Goal: Task Accomplishment & Management: Manage account settings

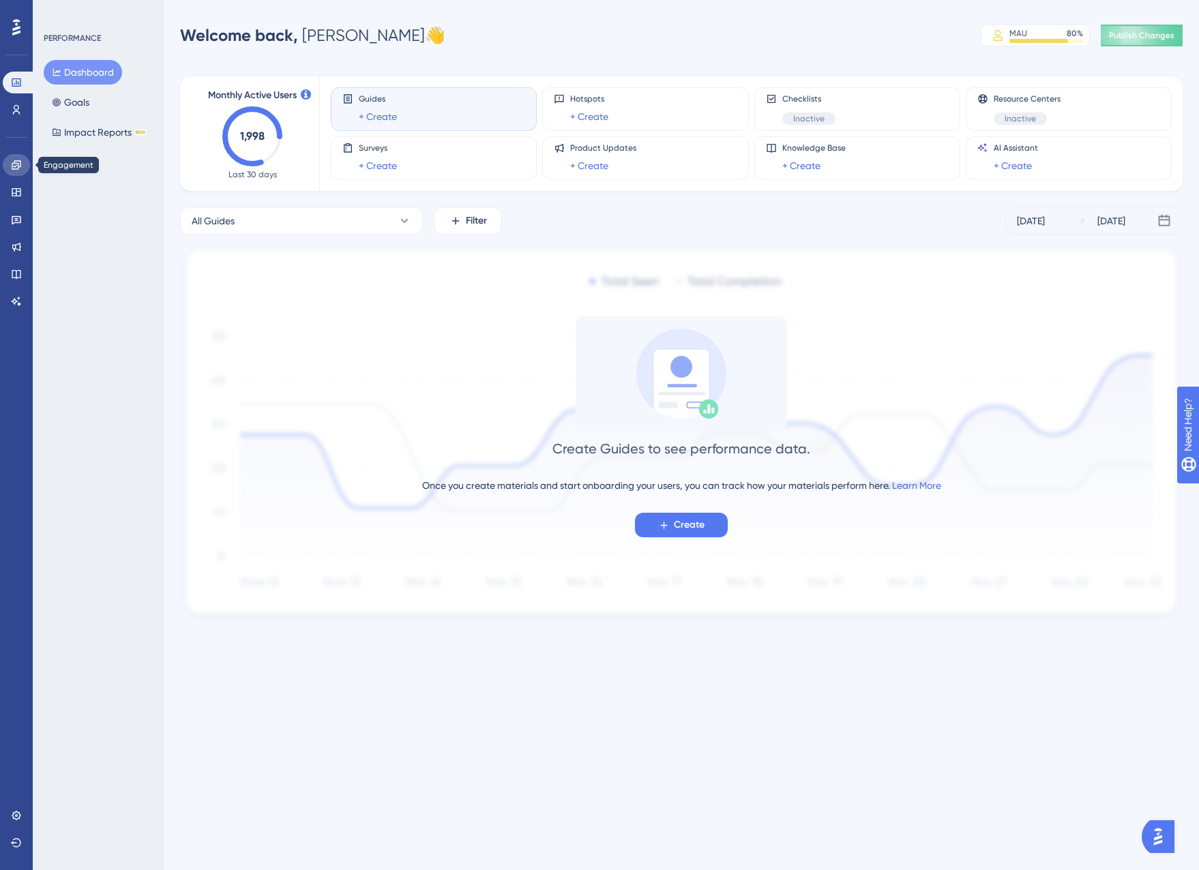
click at [27, 169] on link at bounding box center [16, 165] width 27 height 22
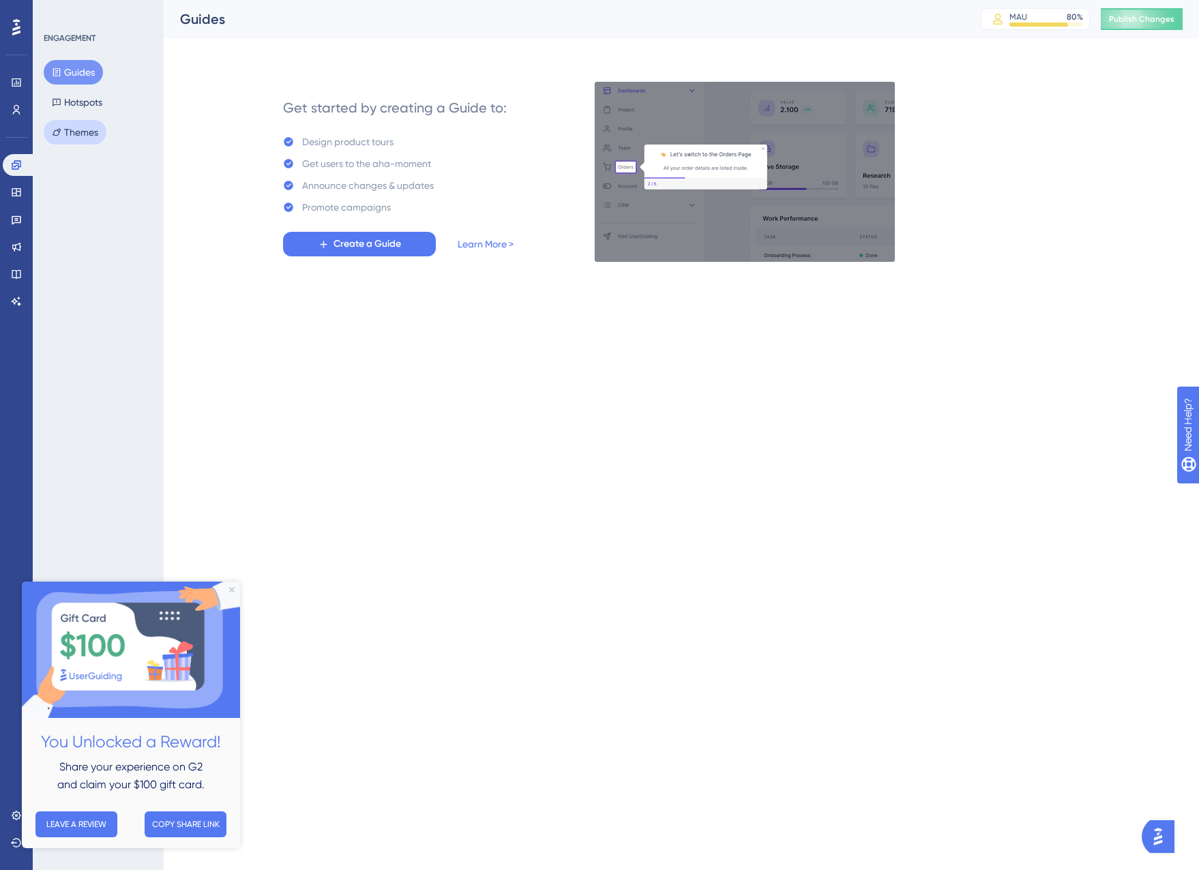
click at [83, 127] on button "Themes" at bounding box center [75, 132] width 63 height 25
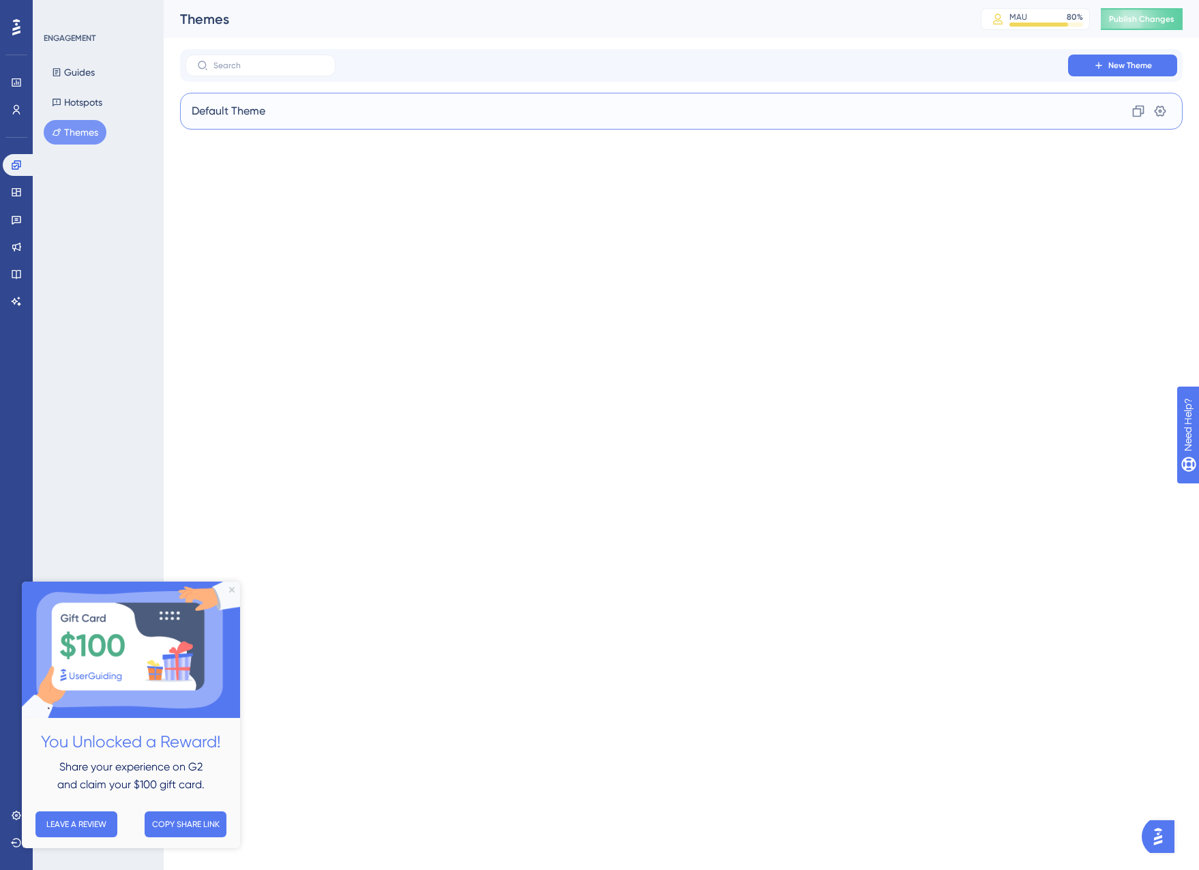
click at [819, 116] on div "Default Theme Clone Settings" at bounding box center [681, 111] width 1003 height 37
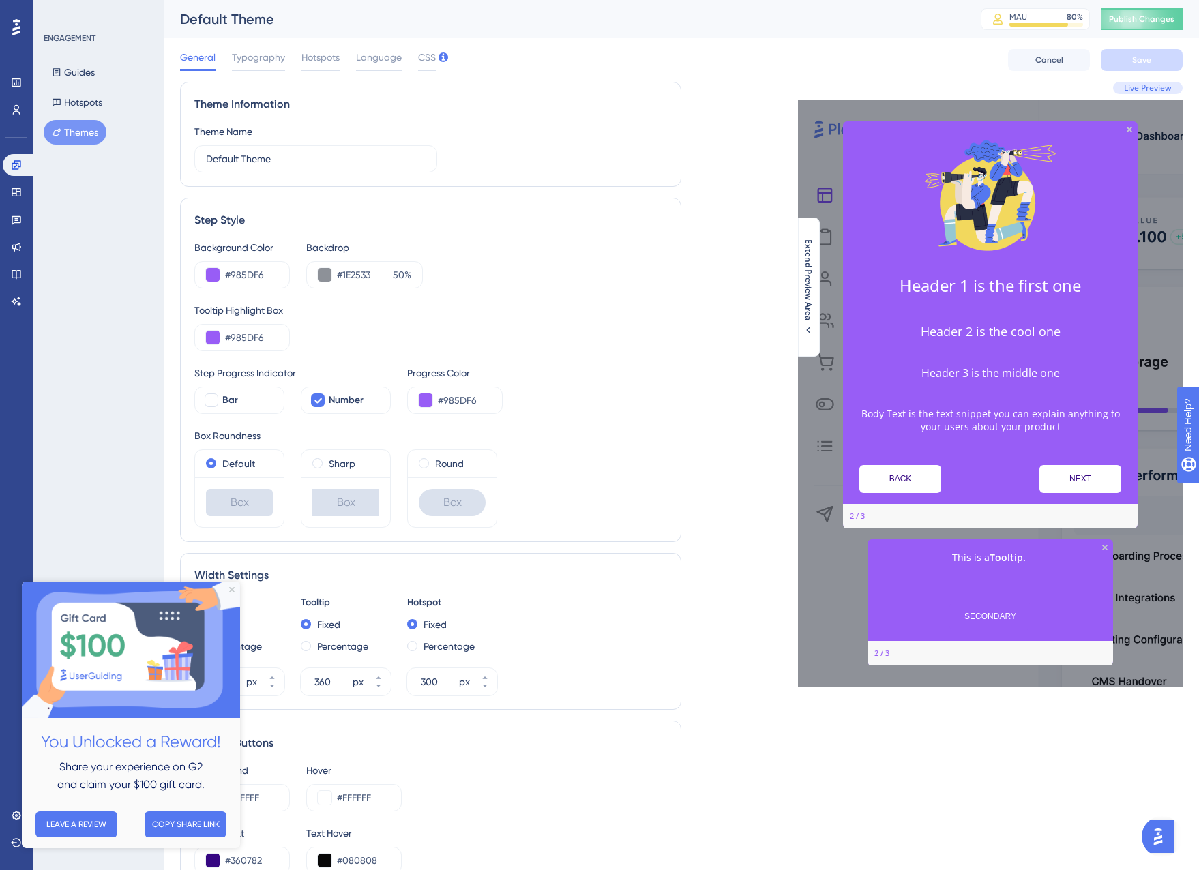
click at [237, 587] on img at bounding box center [131, 650] width 218 height 136
click at [231, 583] on img at bounding box center [131, 650] width 218 height 136
click at [232, 589] on icon "Close Preview" at bounding box center [231, 589] width 5 height 5
